Goal: Find specific page/section: Find specific page/section

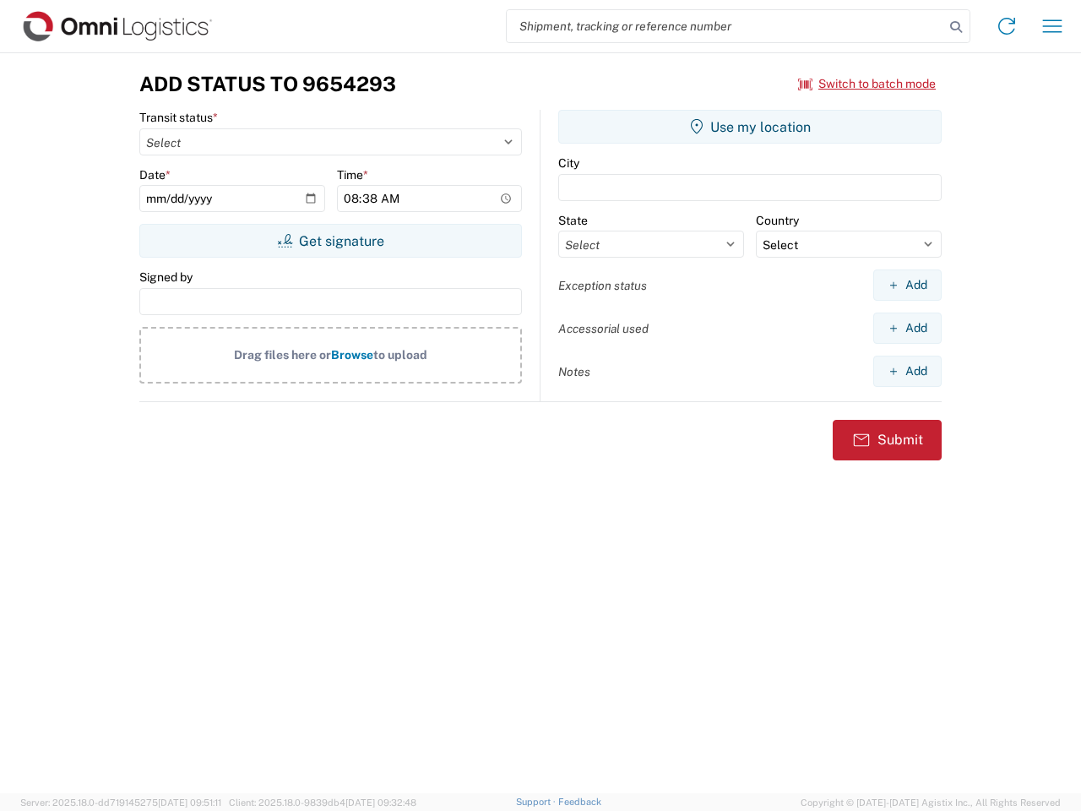
click at [725, 26] on input "search" at bounding box center [725, 26] width 437 height 32
click at [956, 27] on icon at bounding box center [956, 27] width 24 height 24
click at [1006, 26] on icon at bounding box center [1006, 26] width 27 height 27
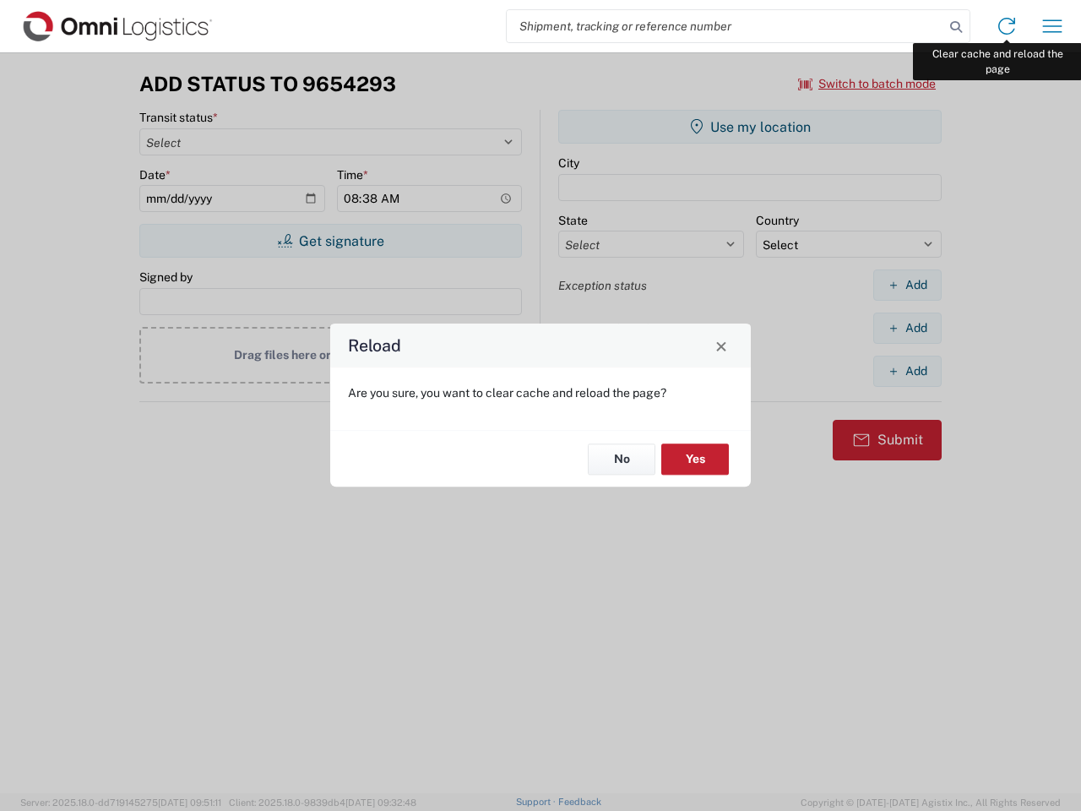
click at [1052, 26] on icon "button" at bounding box center [1052, 25] width 19 height 13
click at [867, 84] on div "Reload Are you sure, you want to clear cache and reload the page? No Yes" at bounding box center [540, 405] width 1081 height 811
click at [330, 241] on div "Reload Are you sure, you want to clear cache and reload the page? No Yes" at bounding box center [540, 405] width 1081 height 811
click at [750, 127] on div "Reload Are you sure, you want to clear cache and reload the page? No Yes" at bounding box center [540, 405] width 1081 height 811
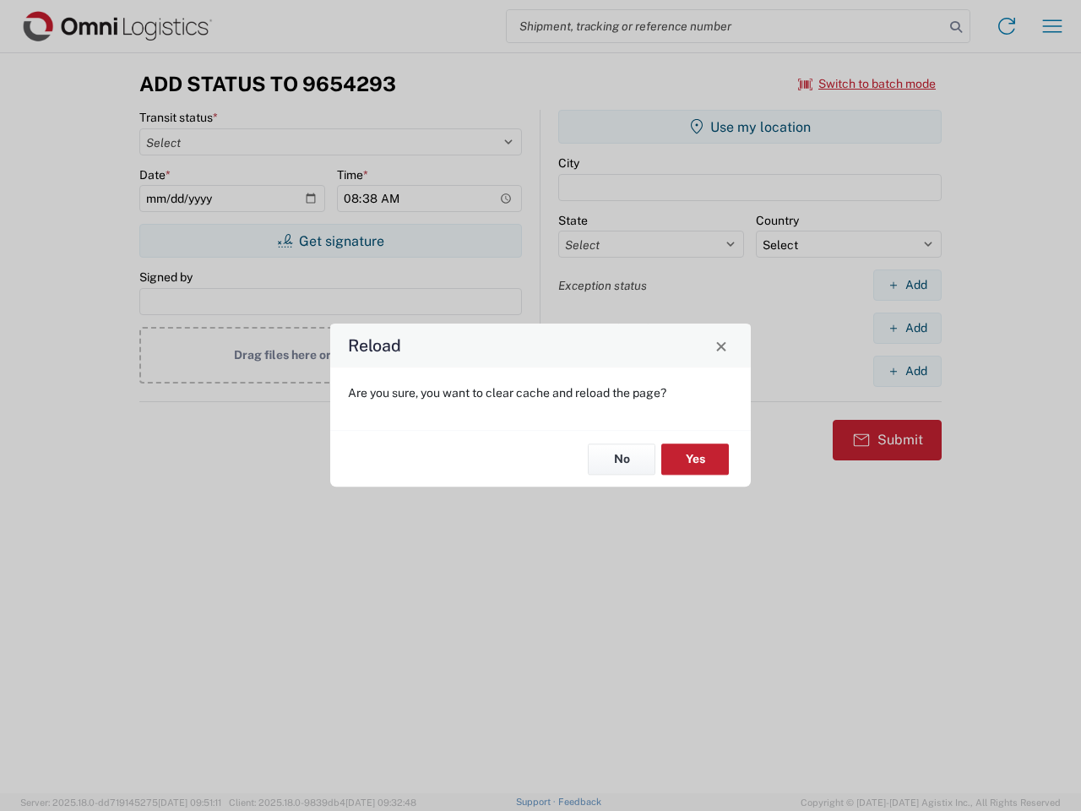
click at [907, 285] on div "Reload Are you sure, you want to clear cache and reload the page? No Yes" at bounding box center [540, 405] width 1081 height 811
click at [907, 328] on div "Reload Are you sure, you want to clear cache and reload the page? No Yes" at bounding box center [540, 405] width 1081 height 811
click at [907, 371] on div "Reload Are you sure, you want to clear cache and reload the page? No Yes" at bounding box center [540, 405] width 1081 height 811
